Goal: Transaction & Acquisition: Obtain resource

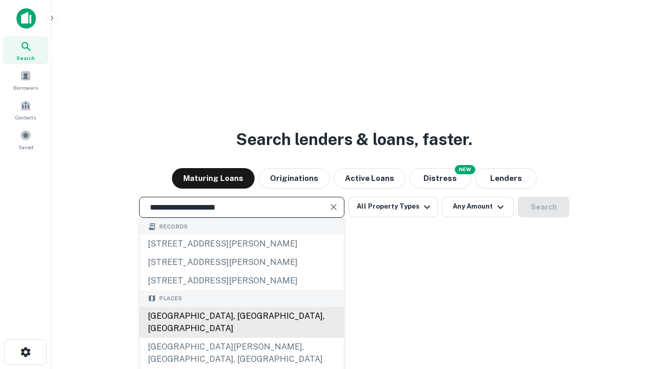
click at [241, 338] on div "[GEOGRAPHIC_DATA], [GEOGRAPHIC_DATA], [GEOGRAPHIC_DATA]" at bounding box center [242, 322] width 204 height 31
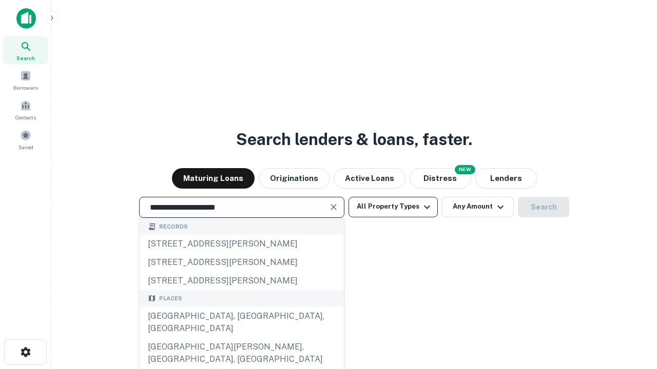
type input "**********"
click at [393, 207] on button "All Property Types" at bounding box center [392, 207] width 89 height 21
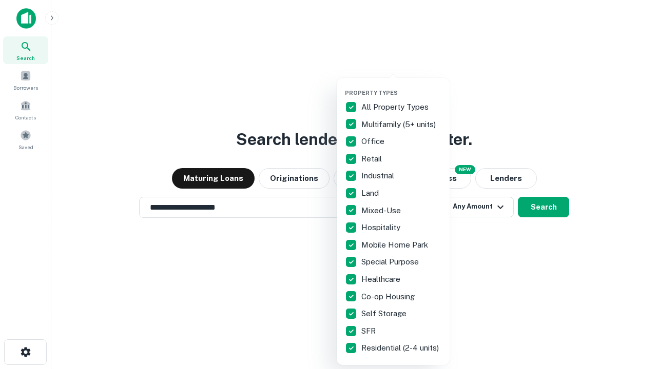
click at [401, 86] on button "button" at bounding box center [401, 86] width 113 height 1
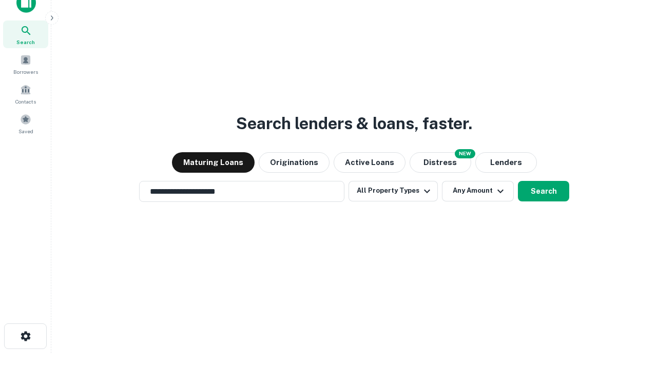
scroll to position [6, 124]
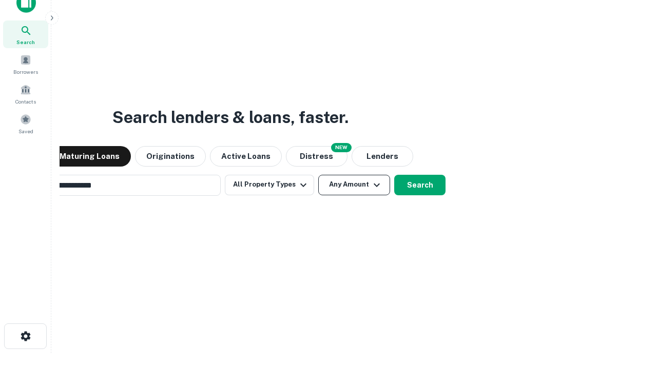
click at [318, 175] on button "Any Amount" at bounding box center [354, 185] width 72 height 21
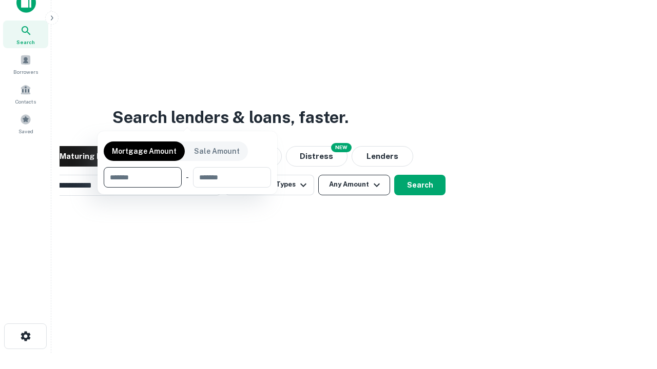
scroll to position [16, 0]
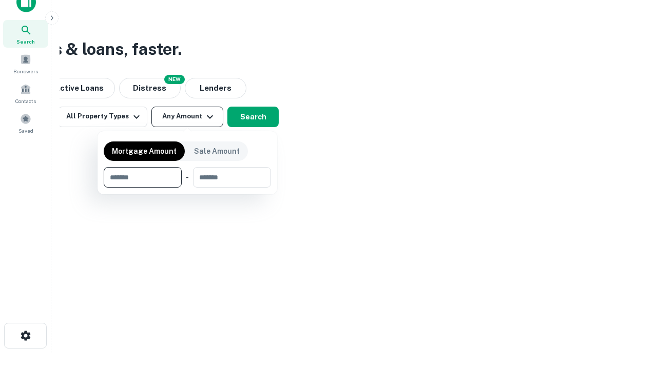
type input "*******"
click at [187, 188] on button "button" at bounding box center [187, 188] width 167 height 1
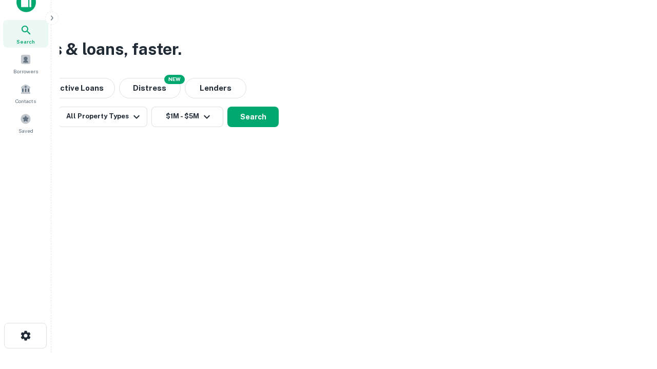
scroll to position [16, 0]
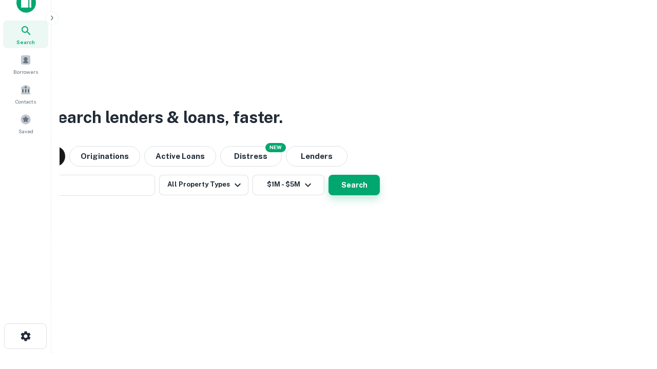
click at [328, 175] on button "Search" at bounding box center [353, 185] width 51 height 21
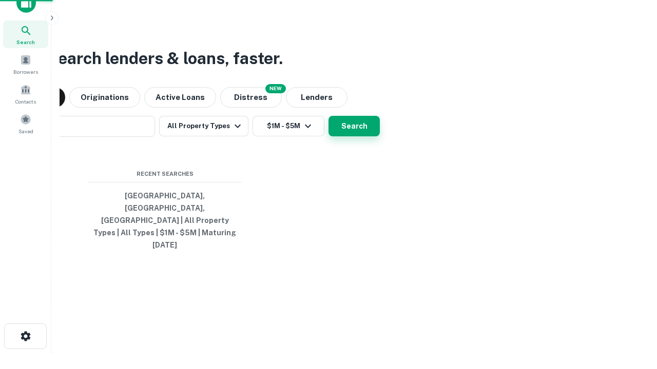
scroll to position [16, 0]
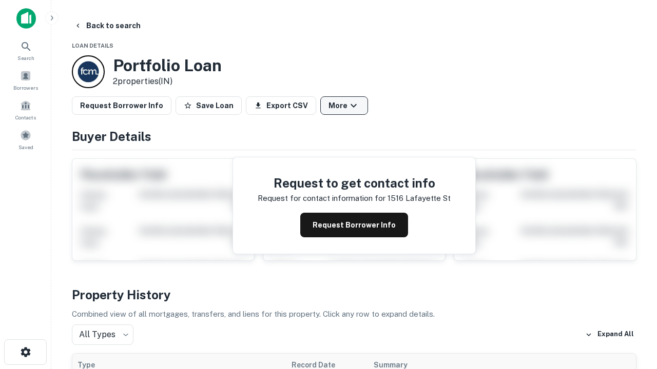
click at [344, 106] on button "More" at bounding box center [344, 105] width 48 height 18
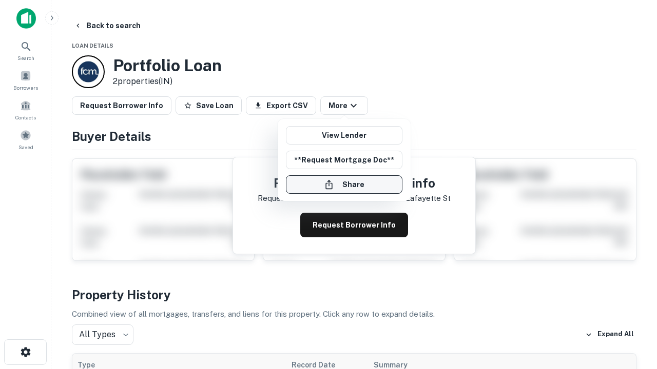
click at [344, 185] on button "Share" at bounding box center [344, 184] width 116 height 18
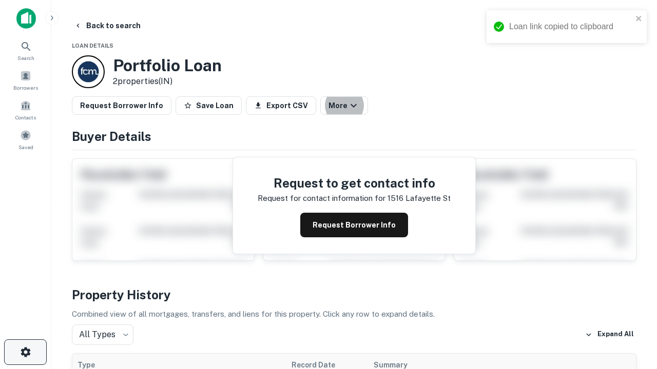
click at [25, 352] on icon "button" at bounding box center [25, 352] width 12 height 12
